Goal: Find specific page/section: Find specific page/section

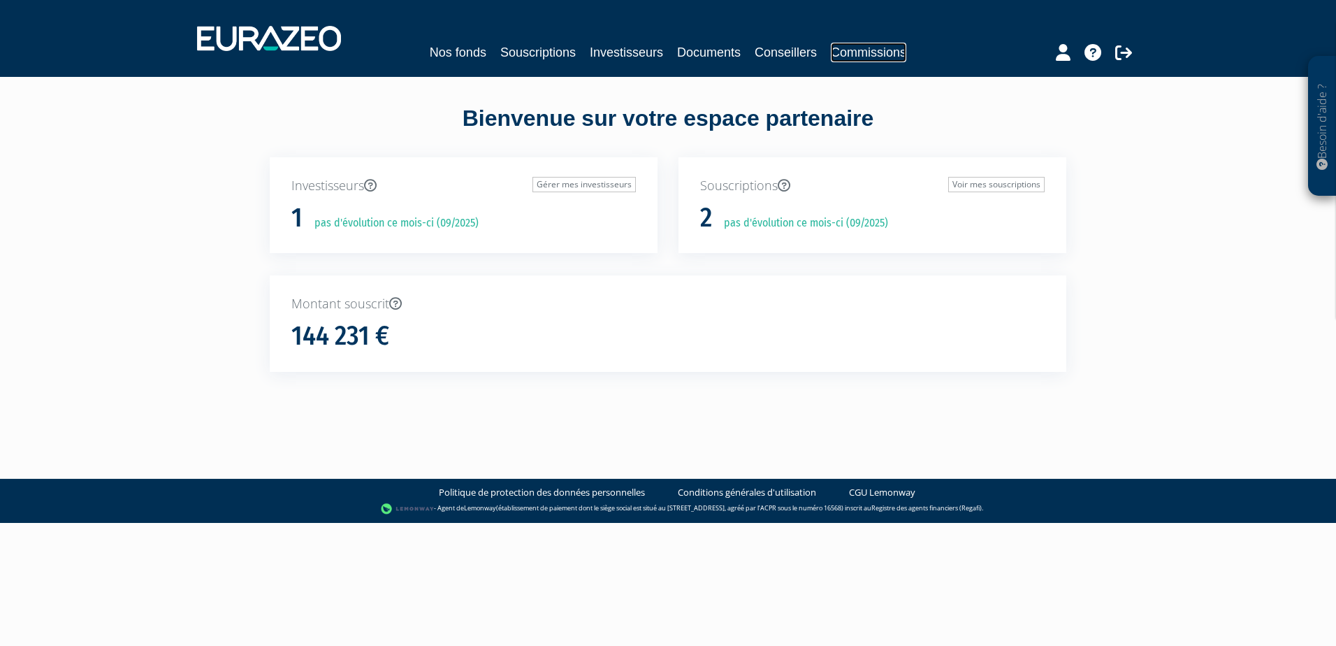
click at [861, 46] on link "Commissions" at bounding box center [868, 53] width 75 height 20
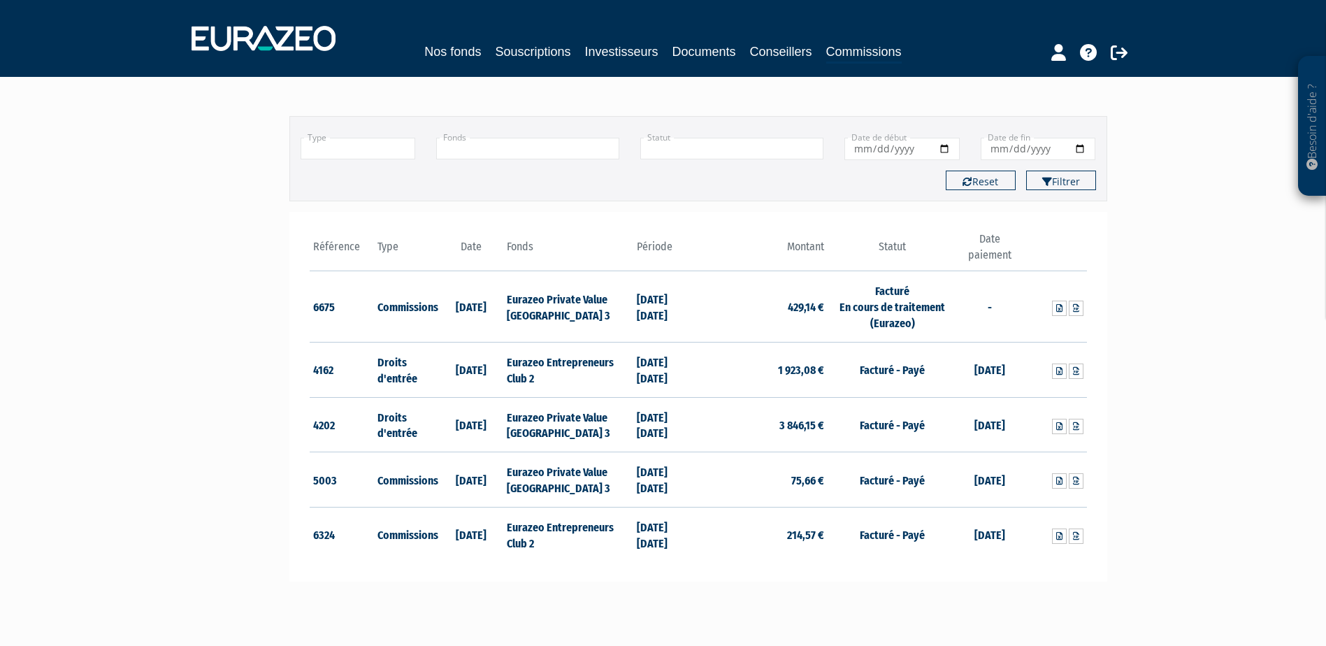
scroll to position [70, 0]
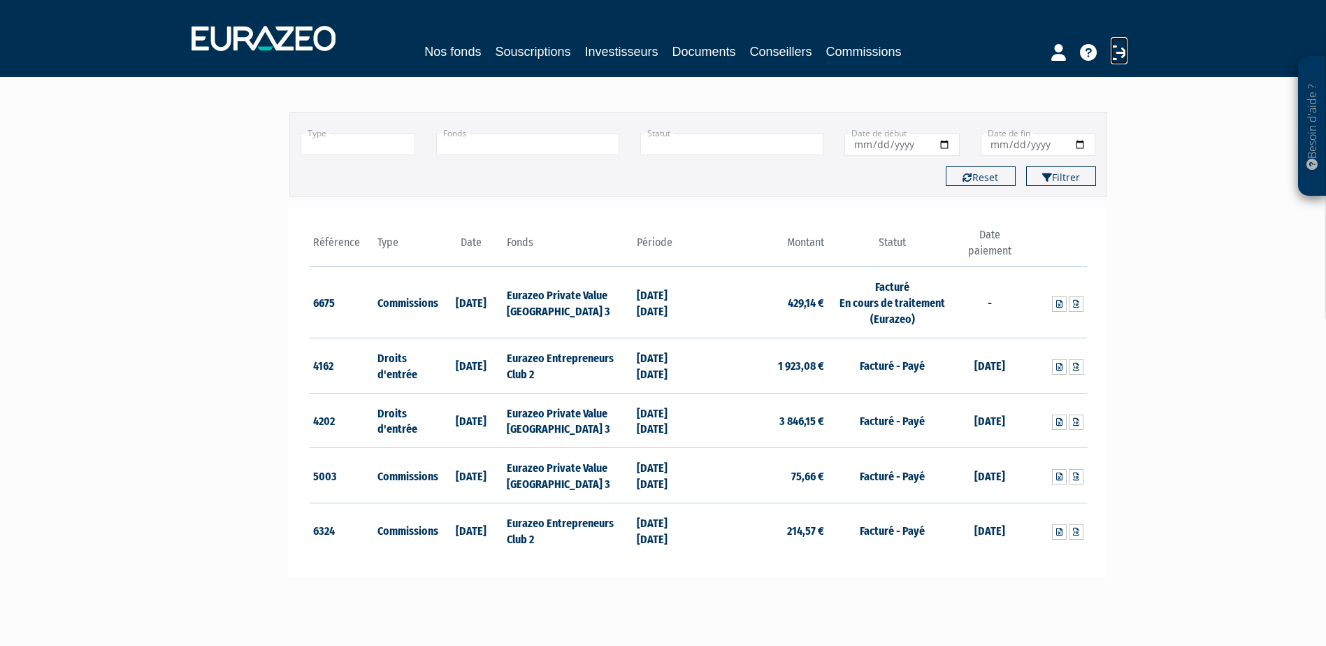
click at [1113, 52] on icon at bounding box center [1118, 52] width 17 height 17
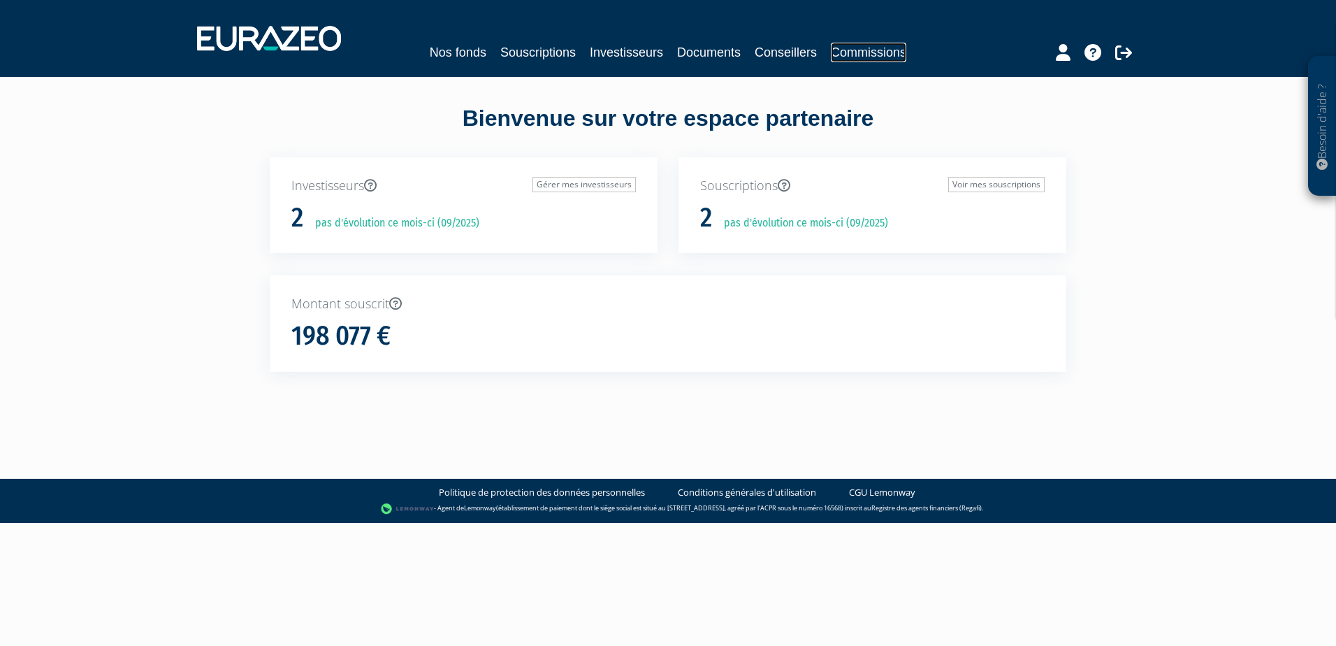
click at [860, 55] on link "Commissions" at bounding box center [868, 53] width 75 height 20
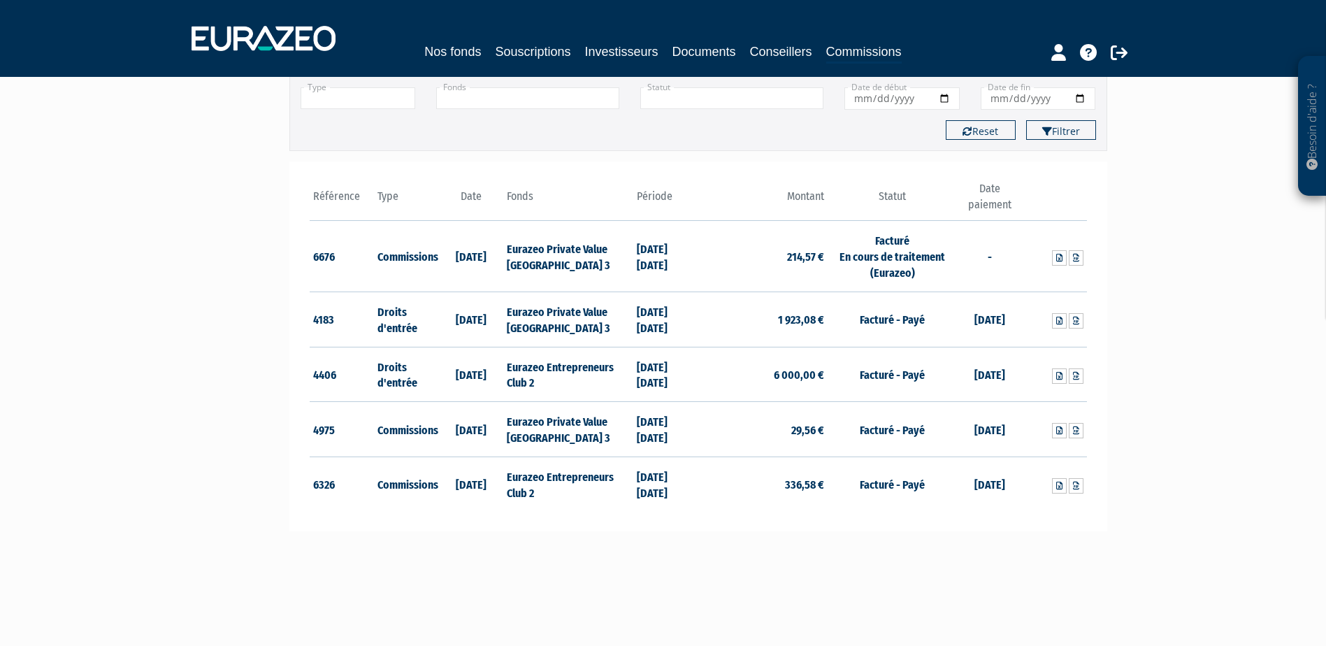
scroll to position [117, 0]
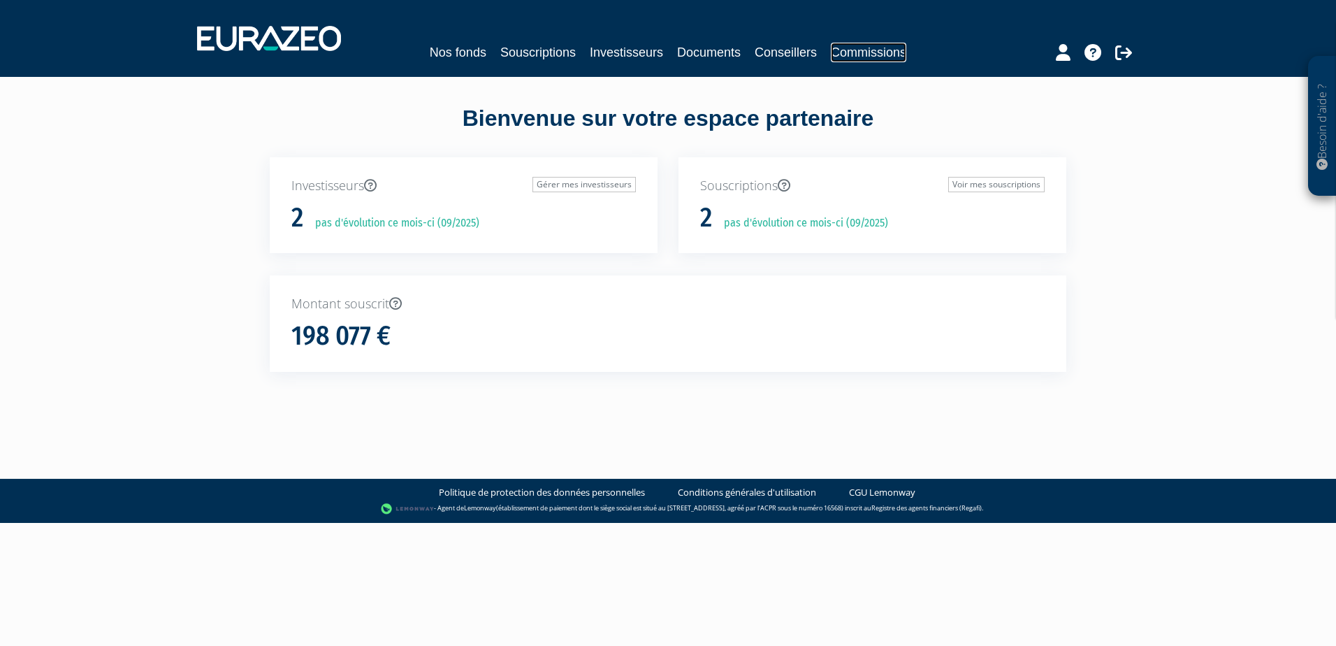
click at [861, 55] on link "Commissions" at bounding box center [868, 53] width 75 height 20
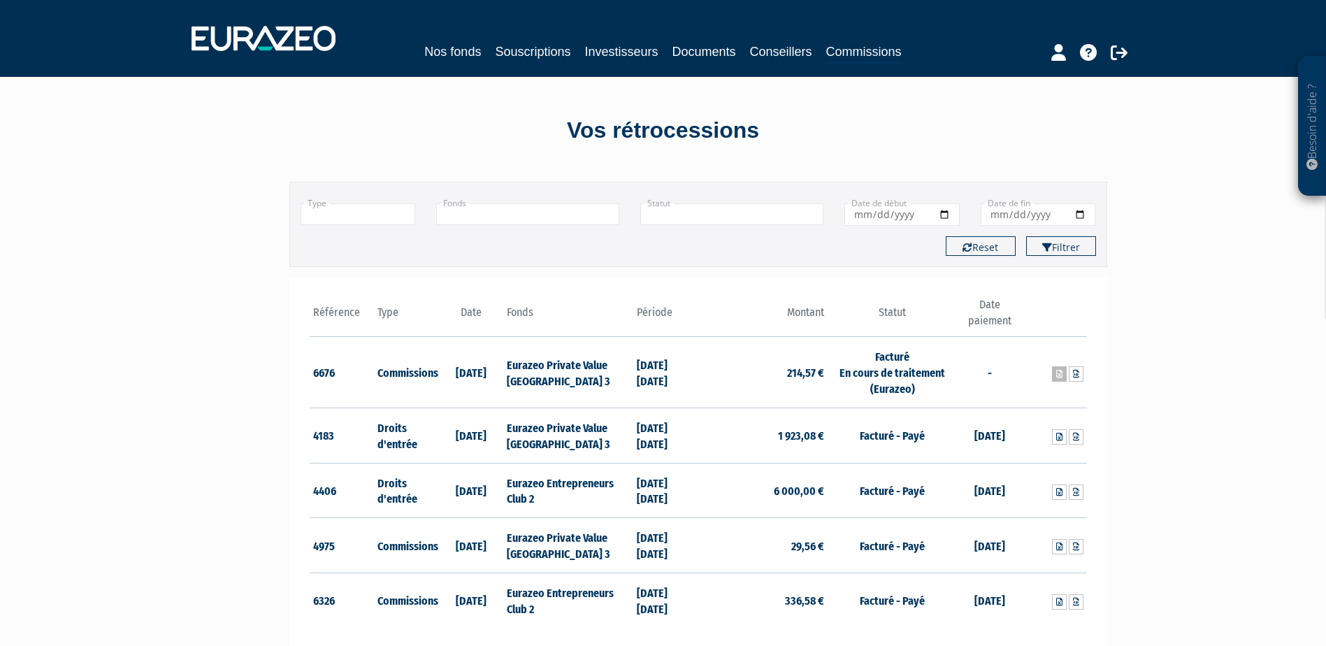
click at [1057, 374] on icon at bounding box center [1059, 374] width 6 height 8
click at [678, 47] on link "Documents" at bounding box center [704, 52] width 64 height 20
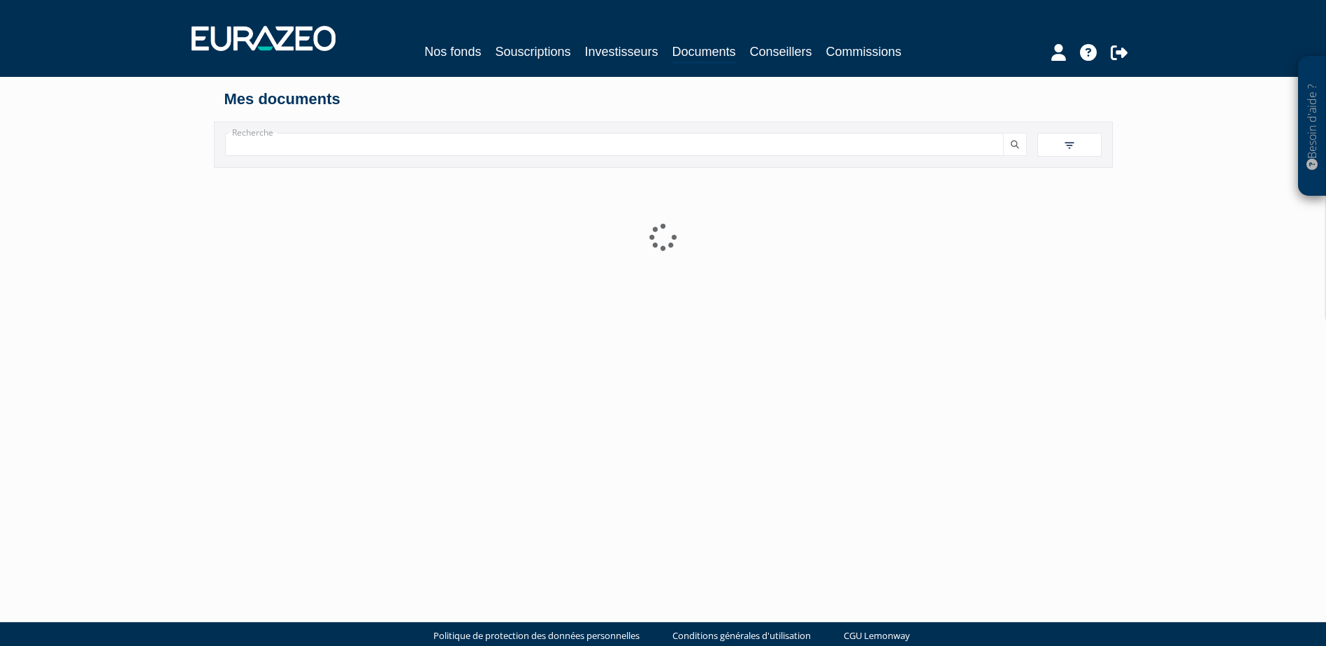
click at [549, 47] on link "Souscriptions" at bounding box center [532, 52] width 75 height 20
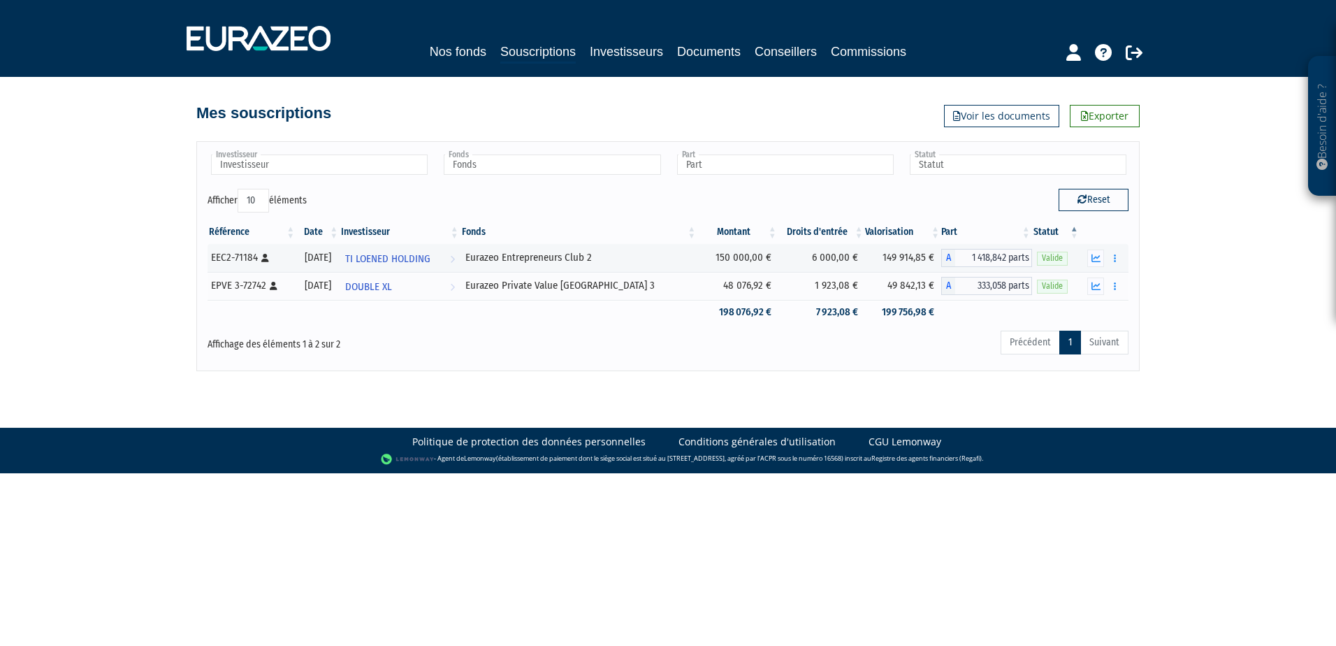
click at [745, 192] on div "Reset" at bounding box center [903, 202] width 471 height 27
